Goal: Information Seeking & Learning: Stay updated

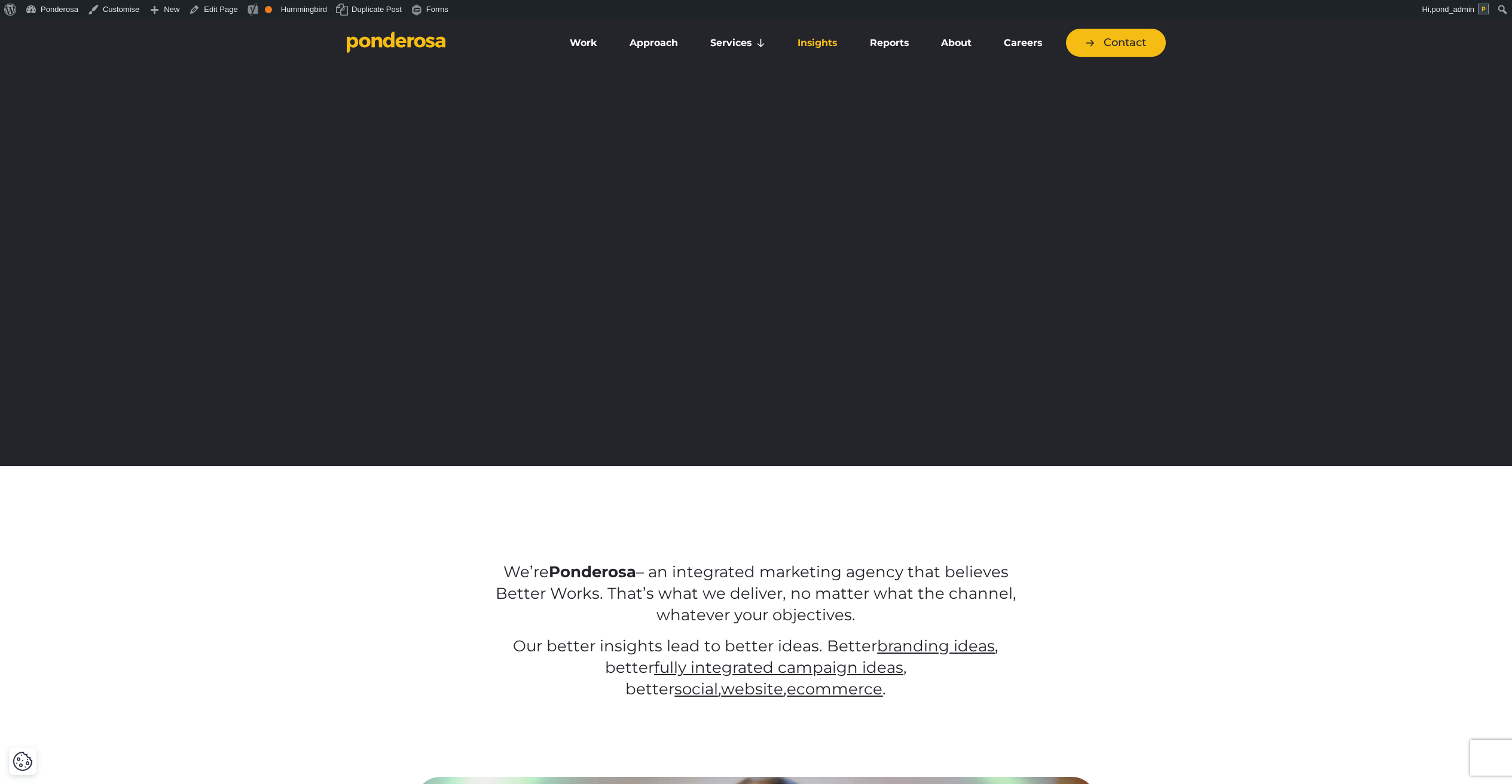
click at [822, 42] on link "Insights" at bounding box center [817, 43] width 67 height 25
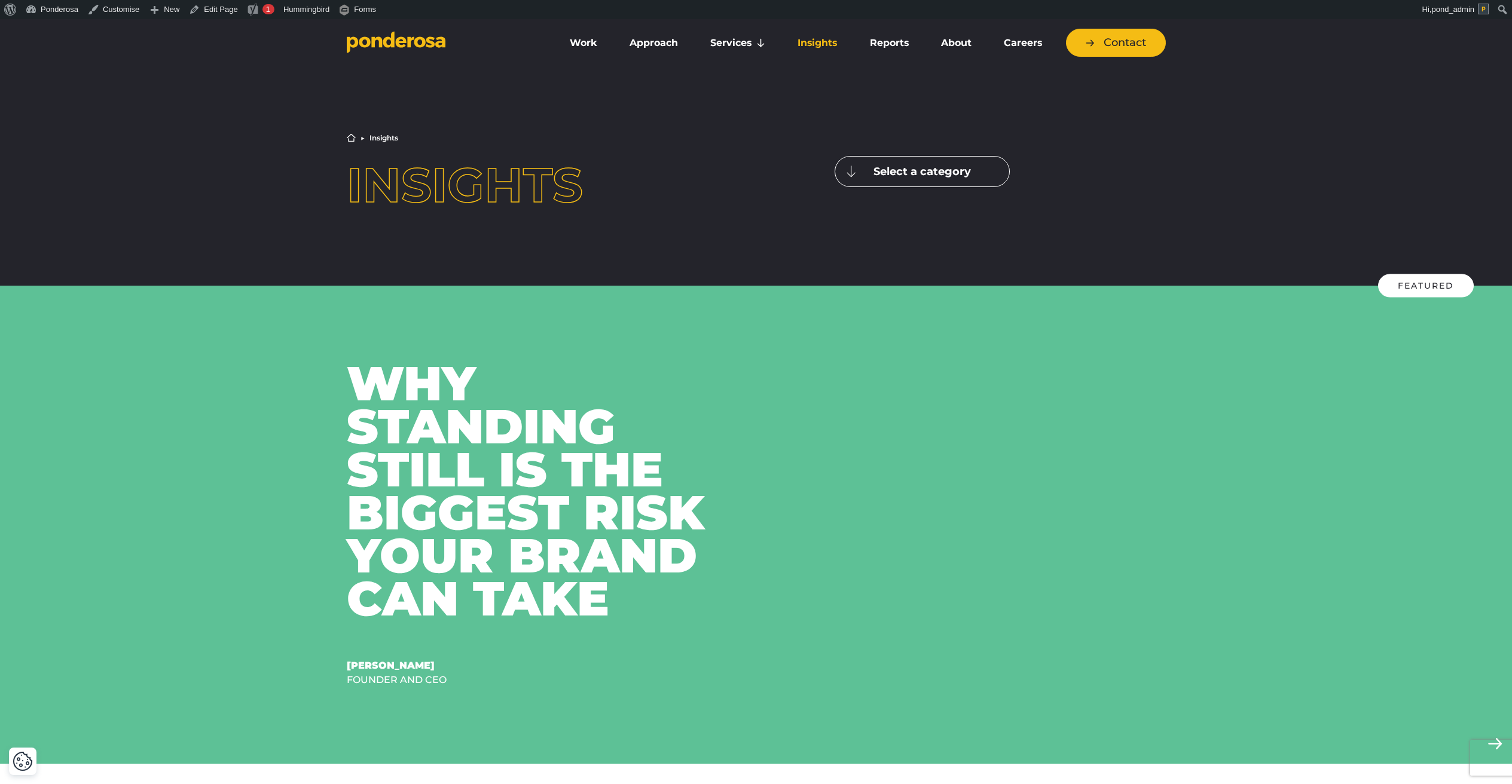
click at [883, 162] on button "Select a category" at bounding box center [922, 171] width 175 height 31
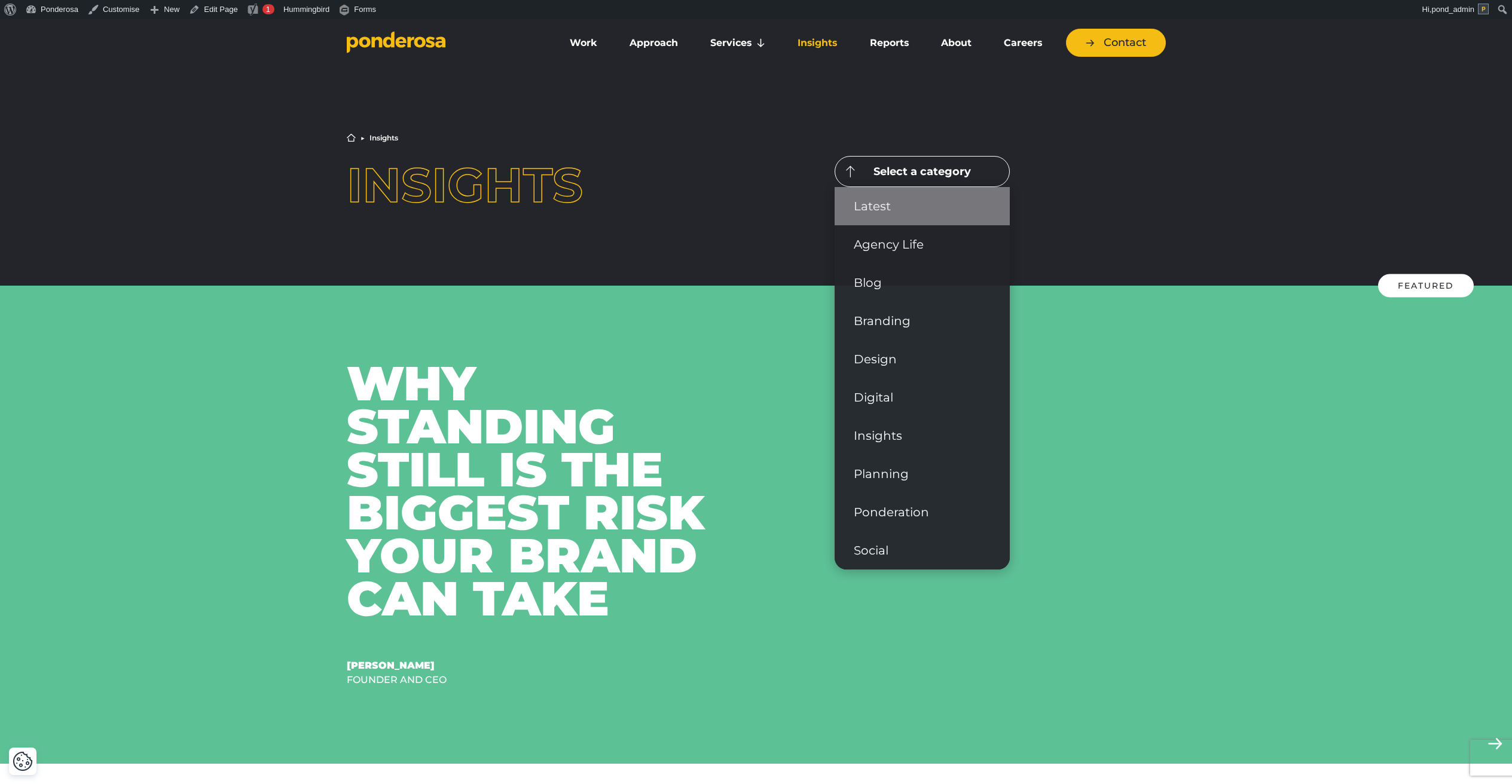
click at [845, 204] on link "Latest" at bounding box center [922, 206] width 175 height 38
